Goal: Entertainment & Leisure: Consume media (video, audio)

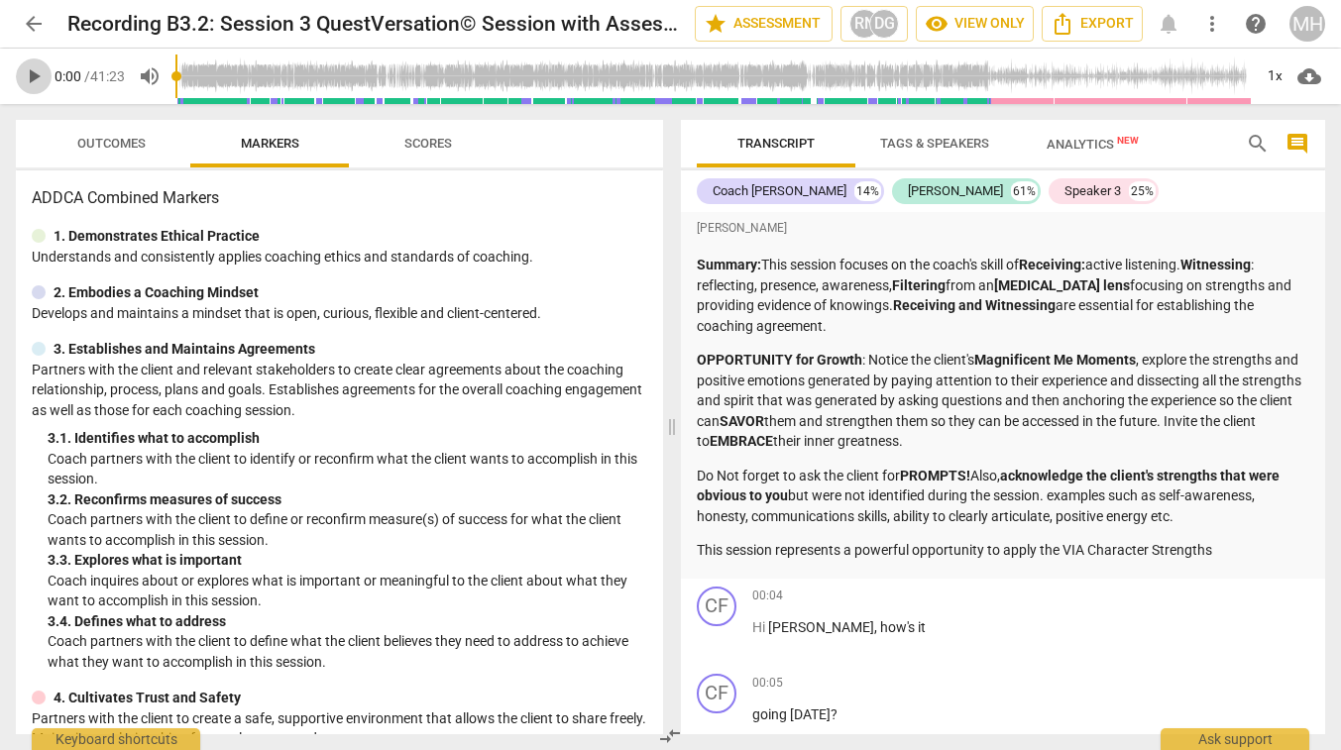
click at [34, 74] on span "play_arrow" at bounding box center [34, 76] width 24 height 24
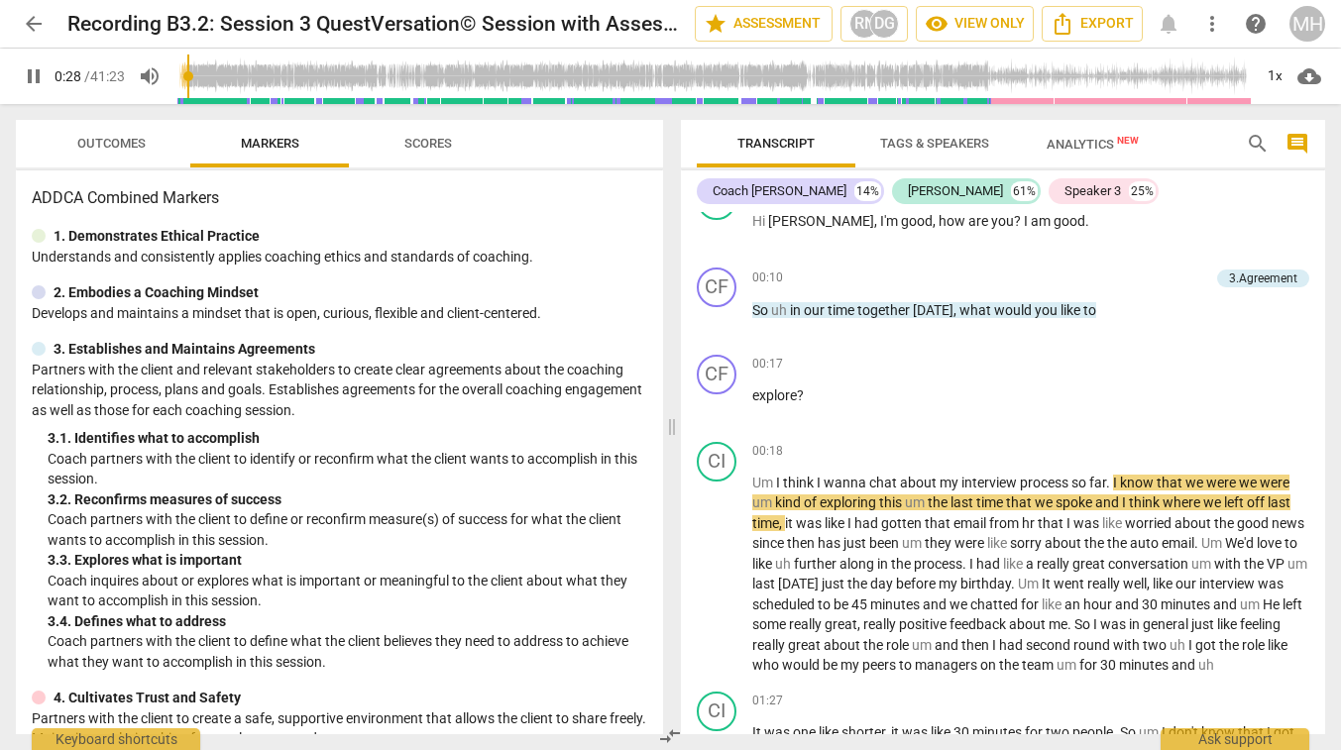
click at [34, 74] on span "pause" at bounding box center [34, 76] width 24 height 24
click at [30, 74] on span "play_arrow" at bounding box center [34, 76] width 24 height 24
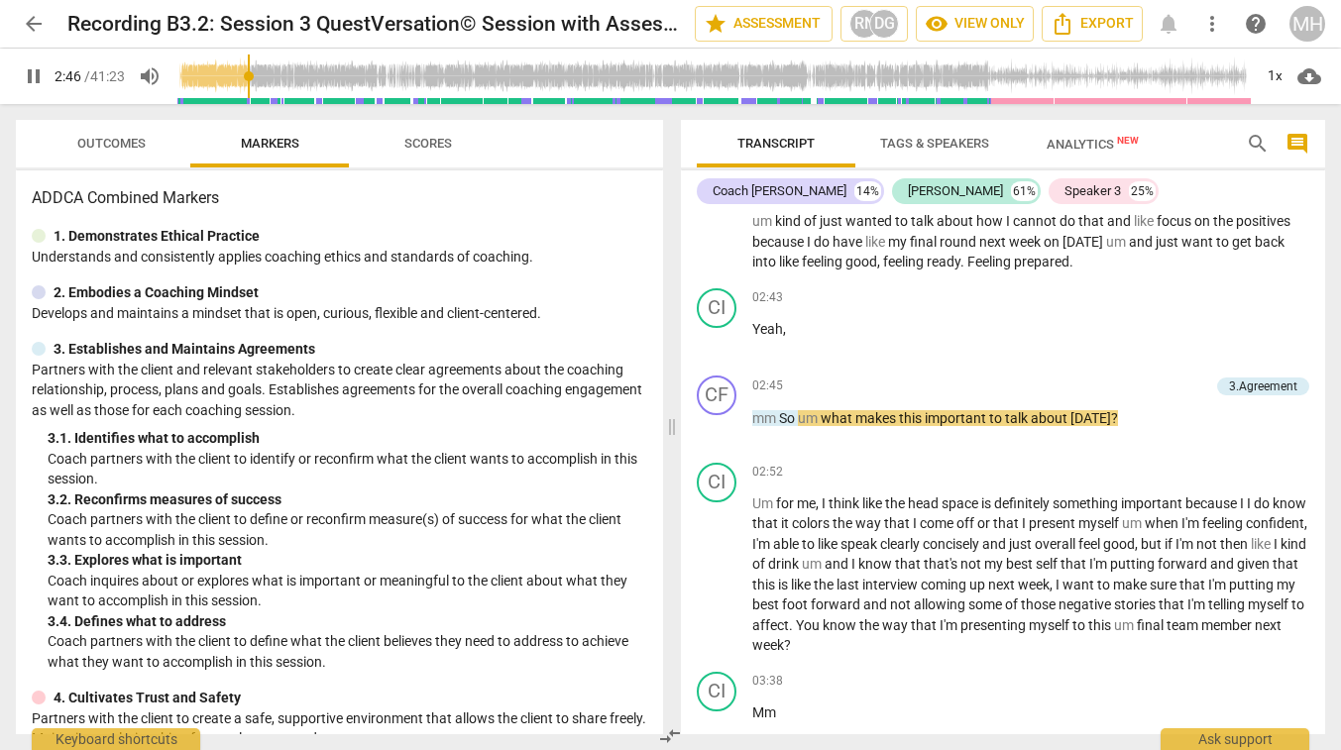
scroll to position [1270, 0]
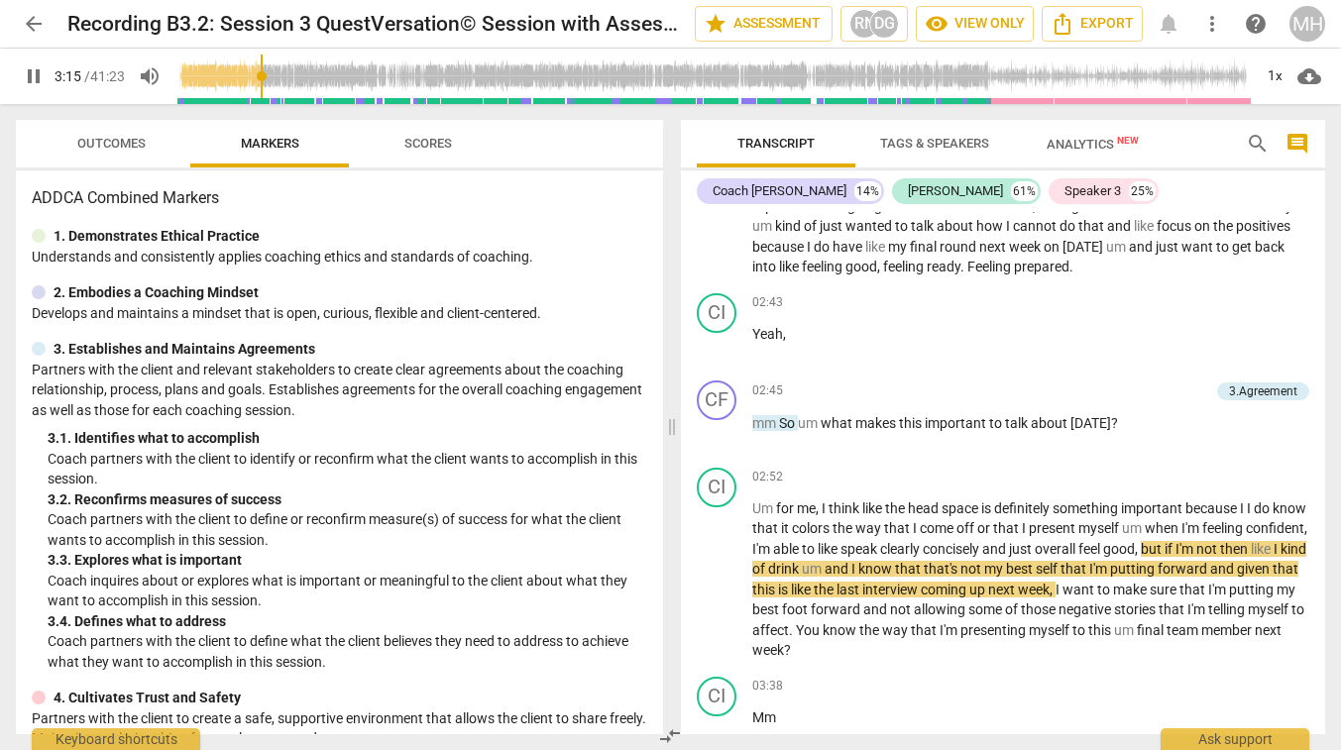
click at [26, 75] on span "pause" at bounding box center [34, 76] width 24 height 24
click at [26, 75] on span "play_arrow" at bounding box center [34, 76] width 24 height 24
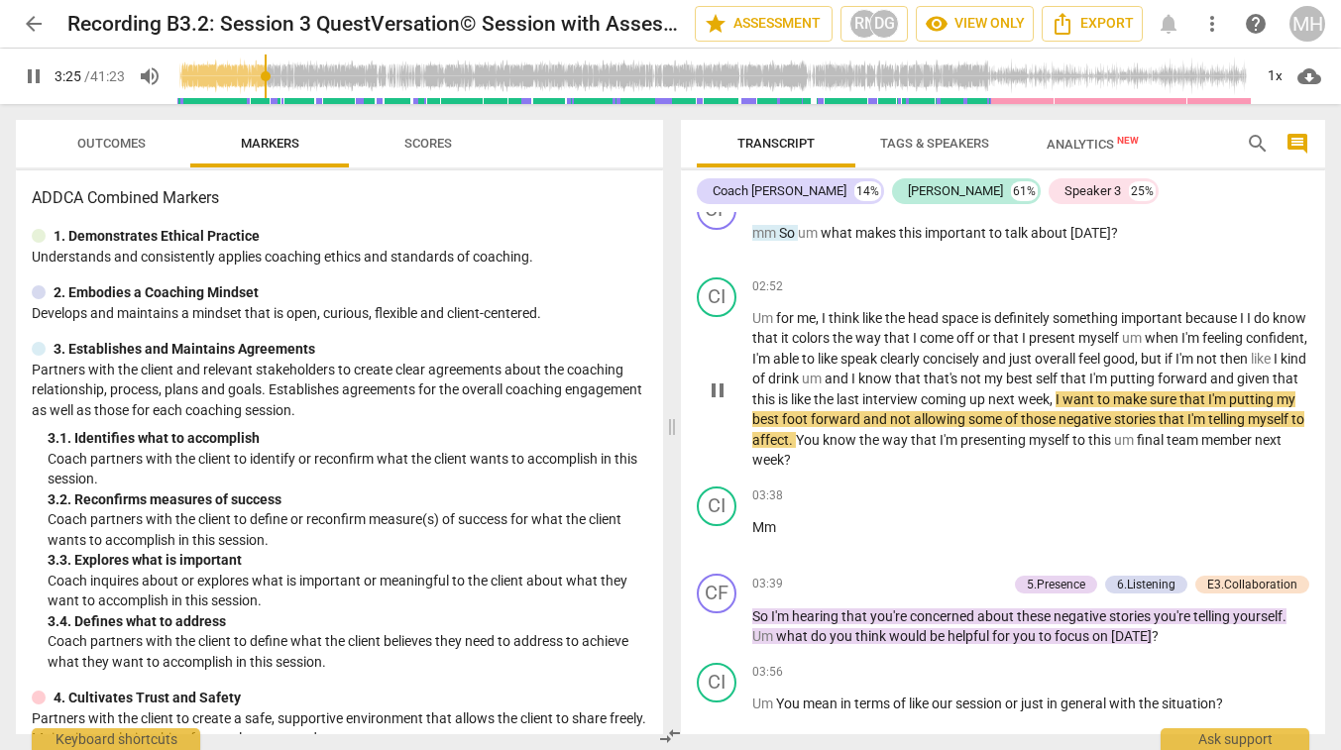
scroll to position [1464, 0]
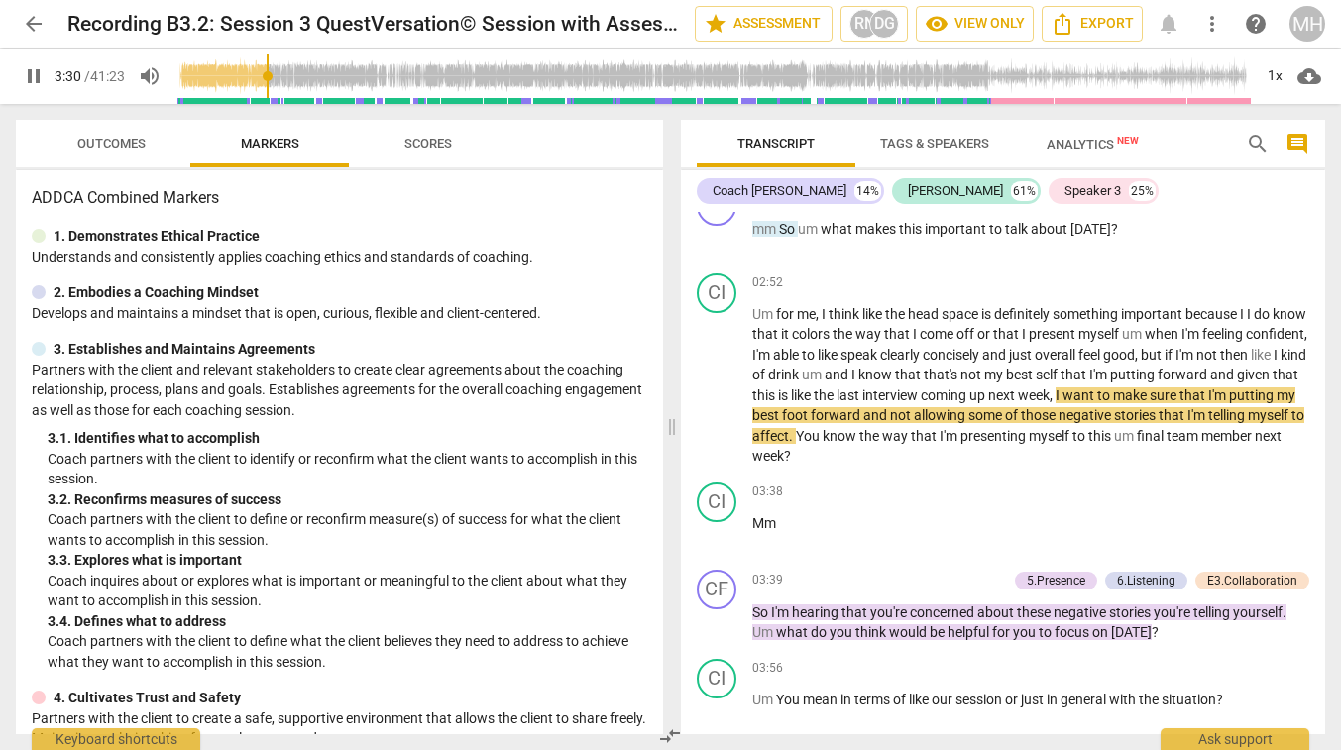
click at [31, 73] on span "pause" at bounding box center [34, 76] width 24 height 24
click at [31, 73] on span "play_arrow" at bounding box center [34, 76] width 24 height 24
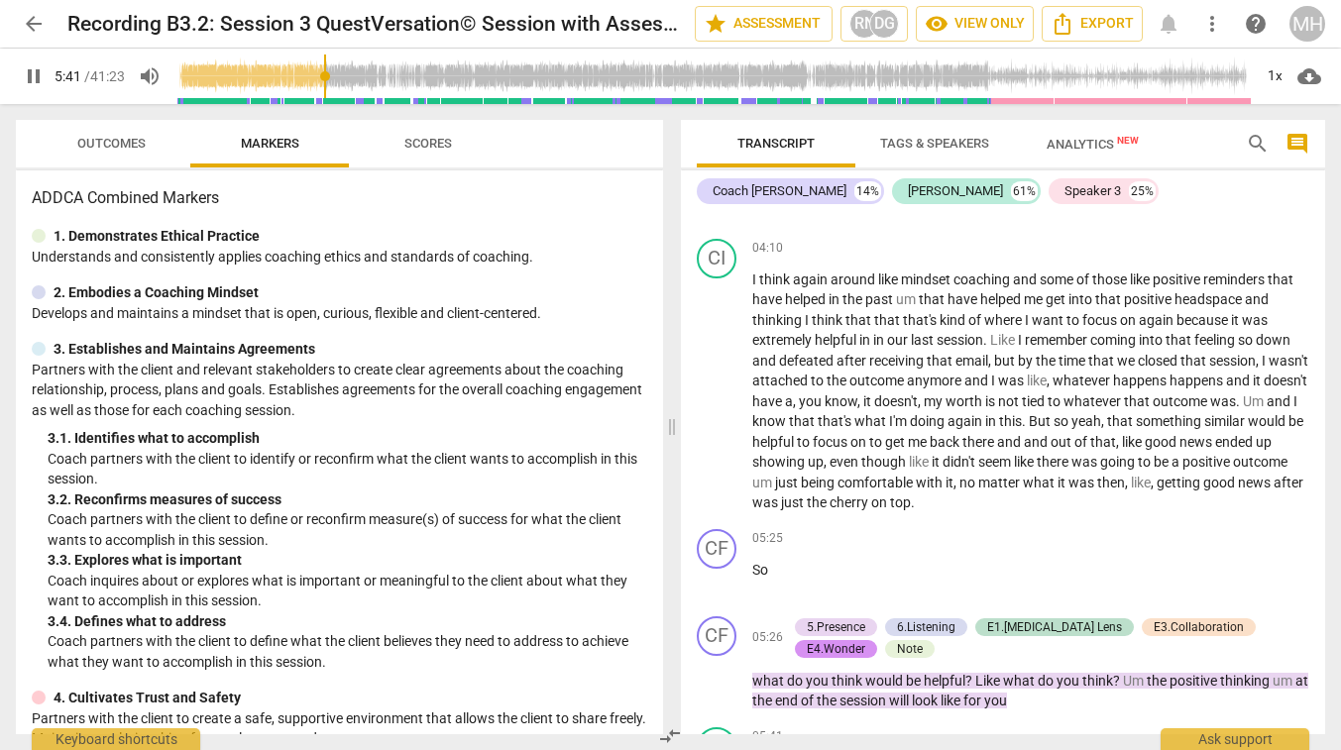
scroll to position [2136, 0]
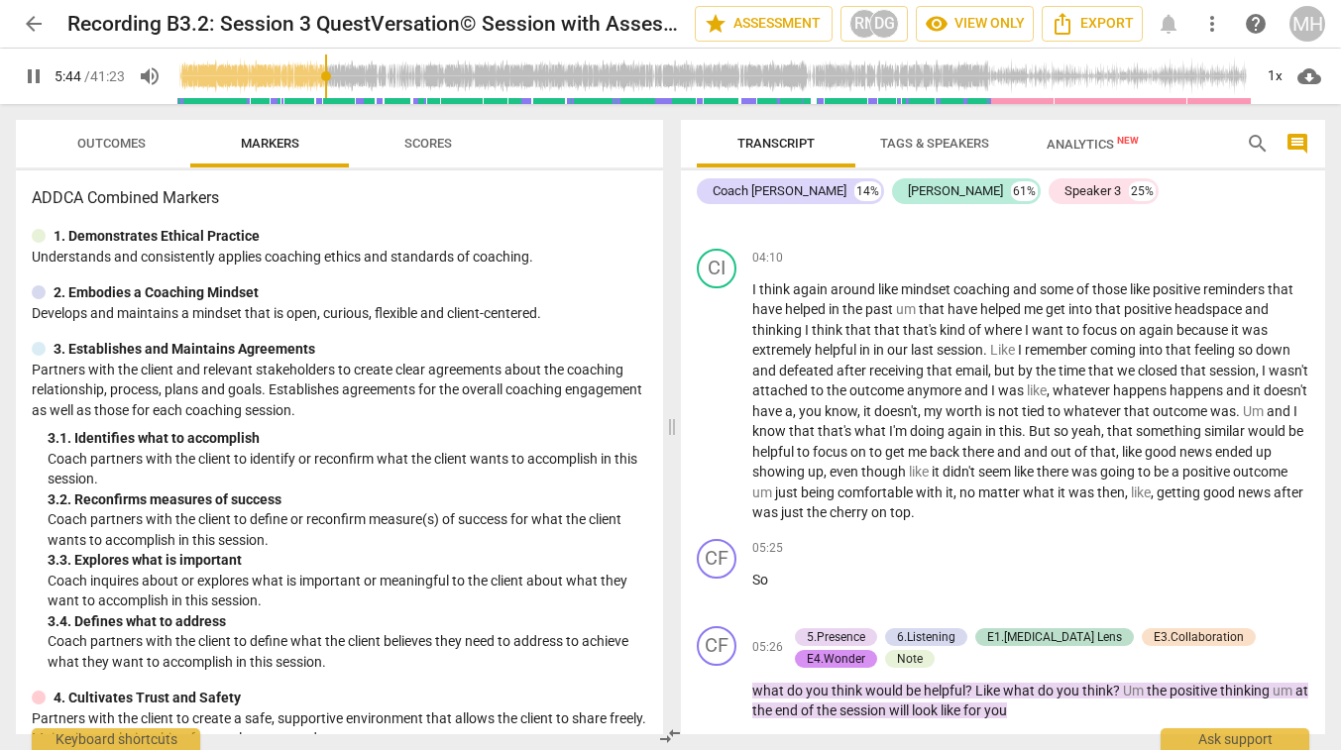
click at [35, 82] on span "pause" at bounding box center [34, 76] width 24 height 24
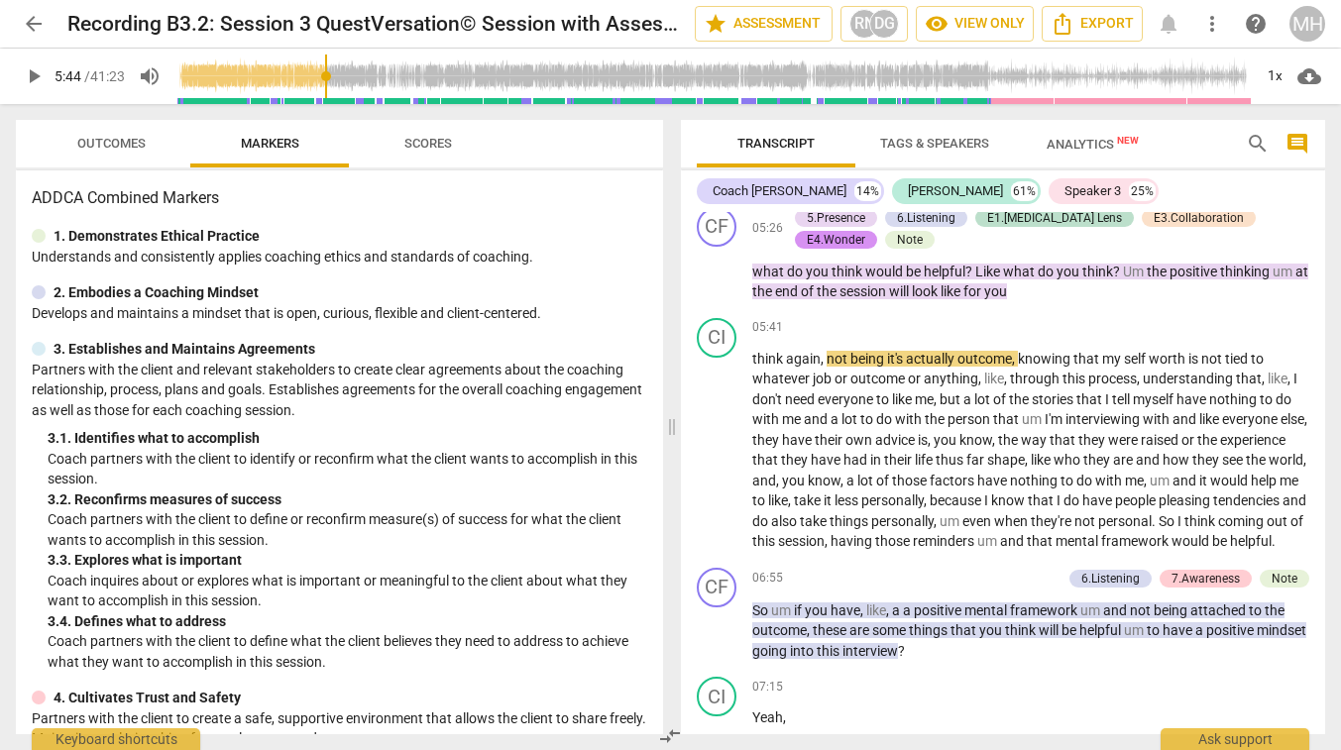
scroll to position [2556, 0]
click at [34, 75] on span "play_arrow" at bounding box center [34, 76] width 24 height 24
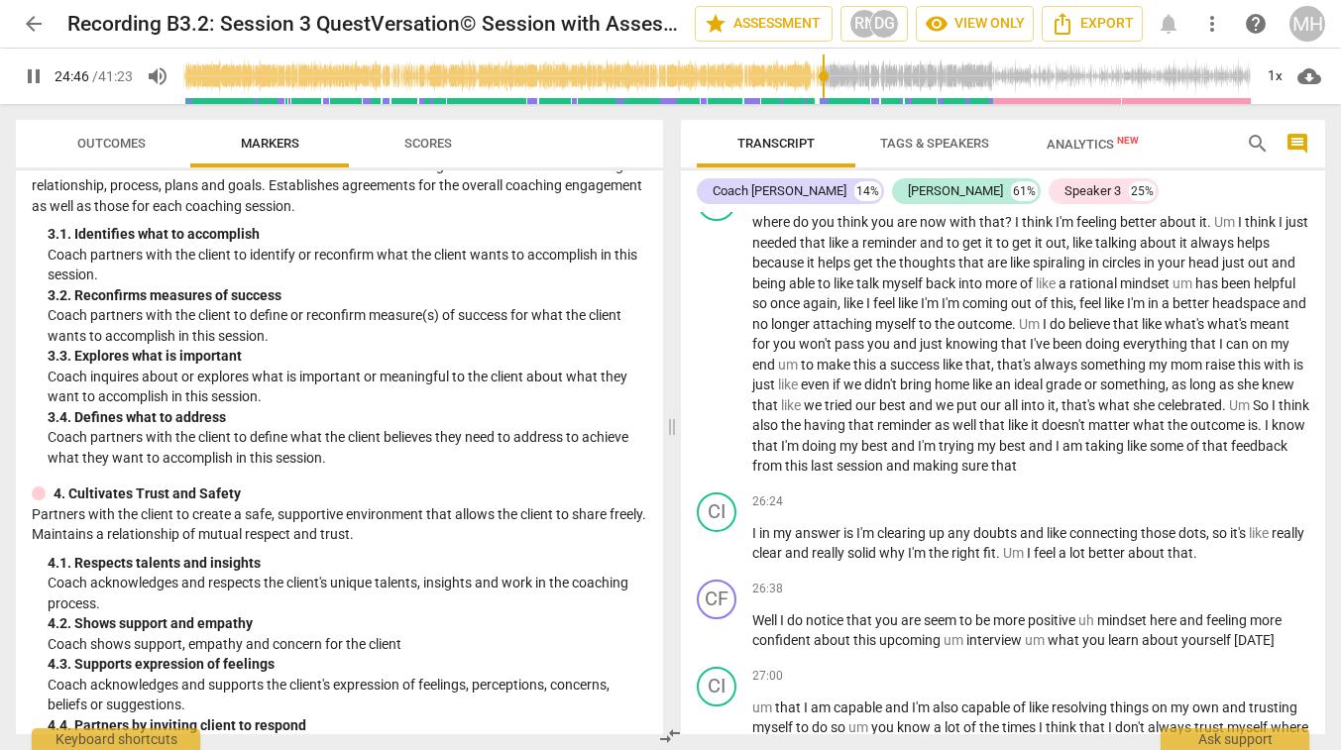
scroll to position [8213, 0]
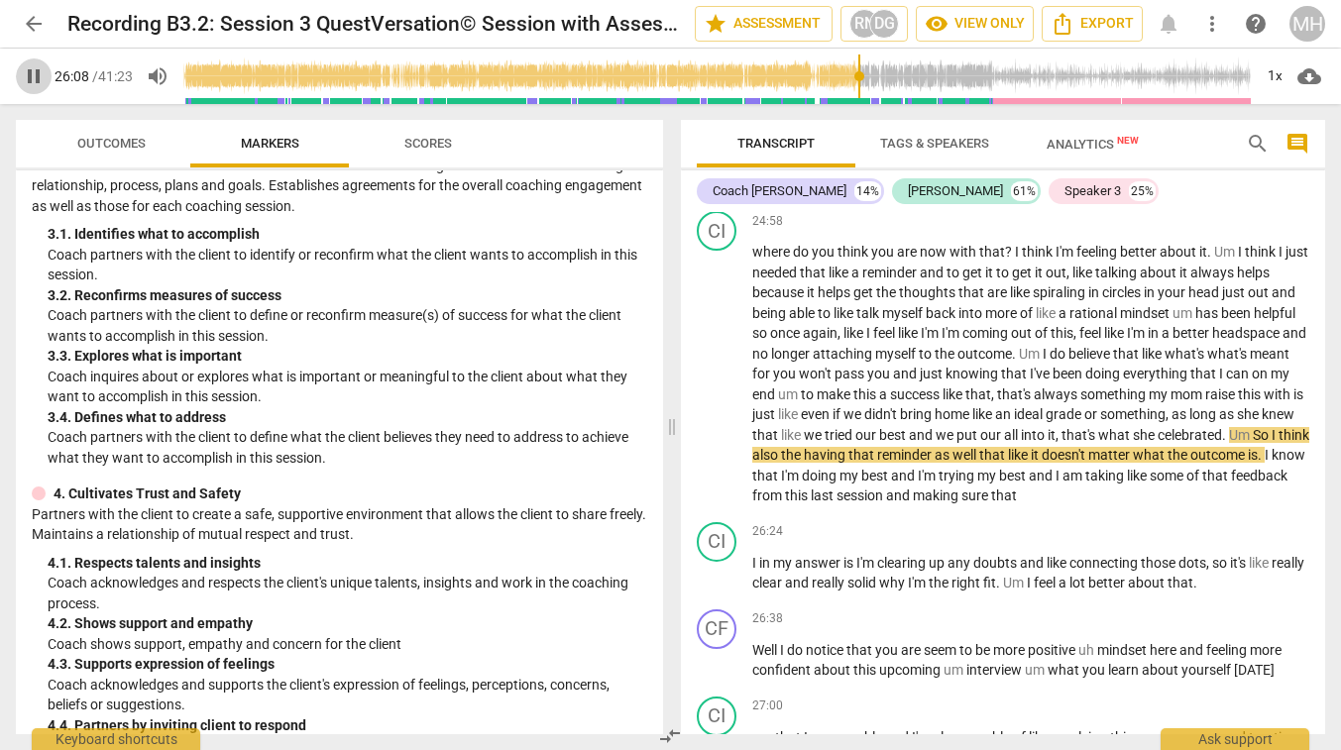
click at [31, 74] on span "pause" at bounding box center [34, 76] width 24 height 24
click at [29, 72] on span "play_arrow" at bounding box center [34, 76] width 24 height 24
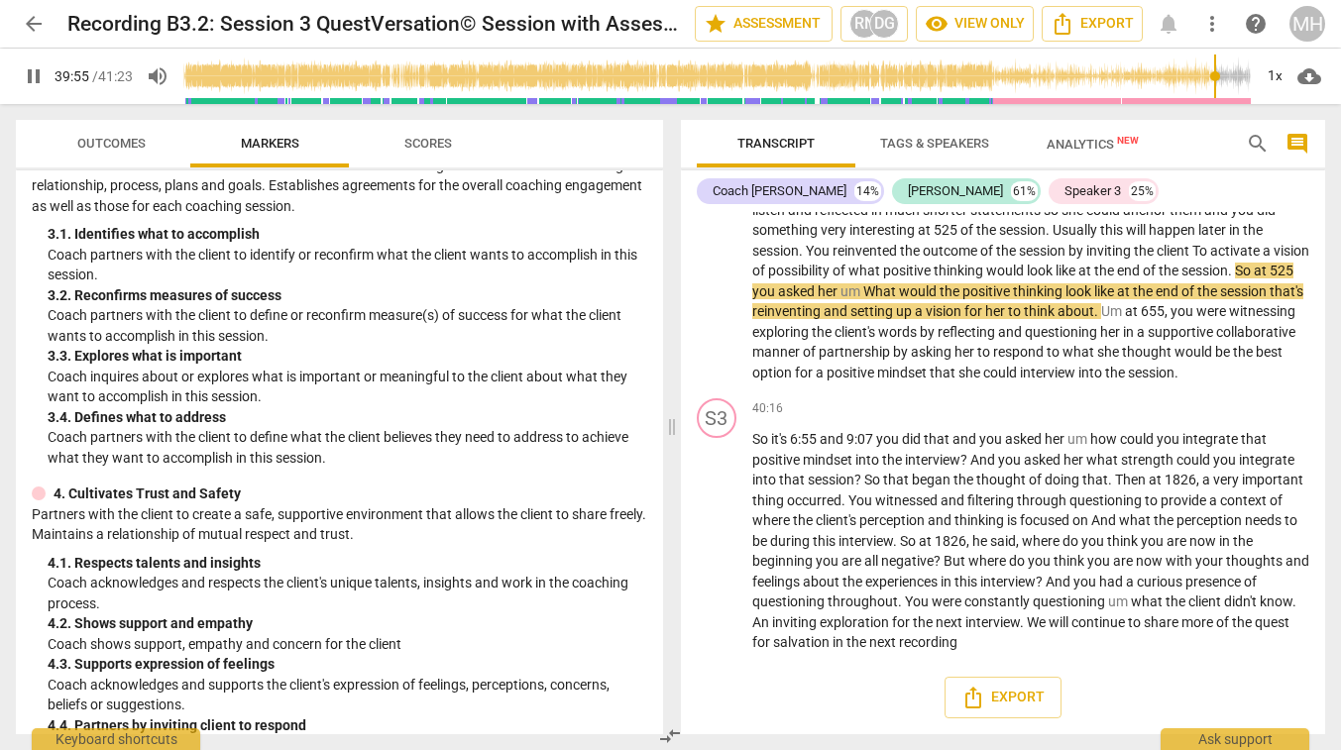
scroll to position [12909, 0]
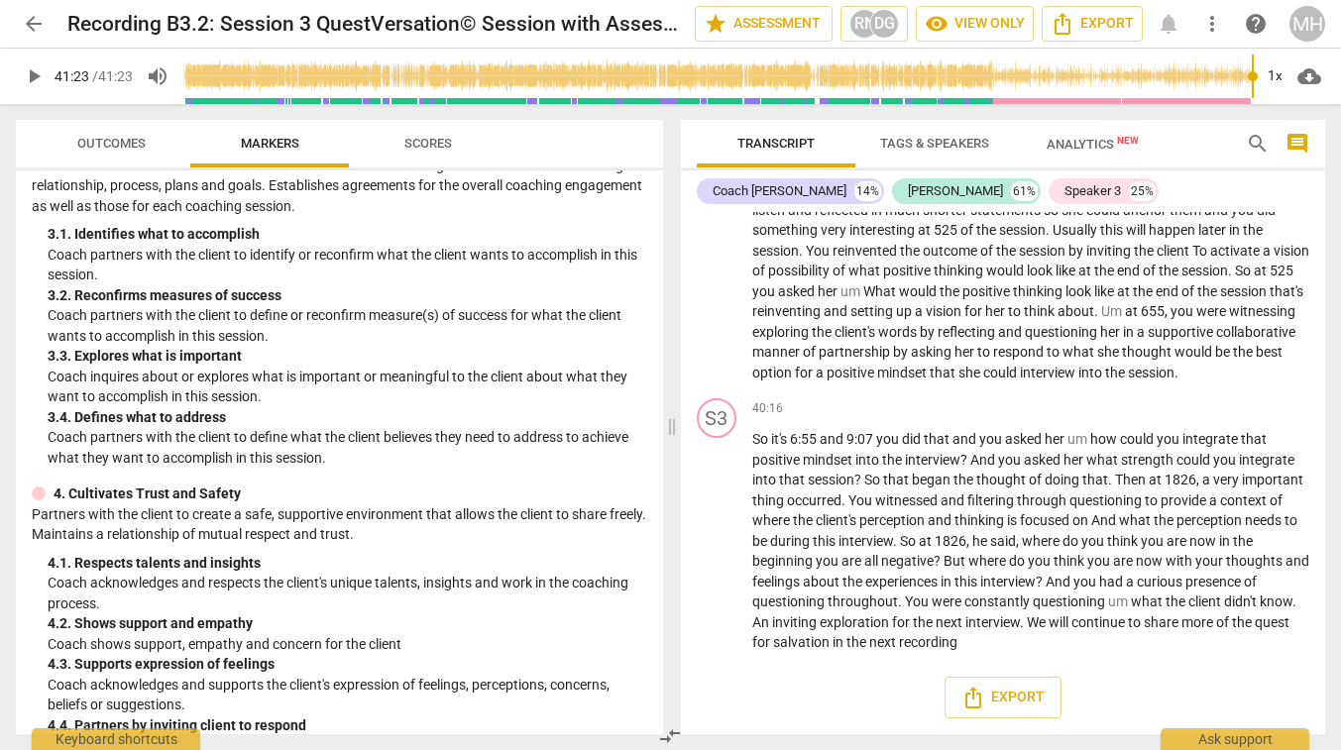
type input "2483"
